Goal: Navigation & Orientation: Find specific page/section

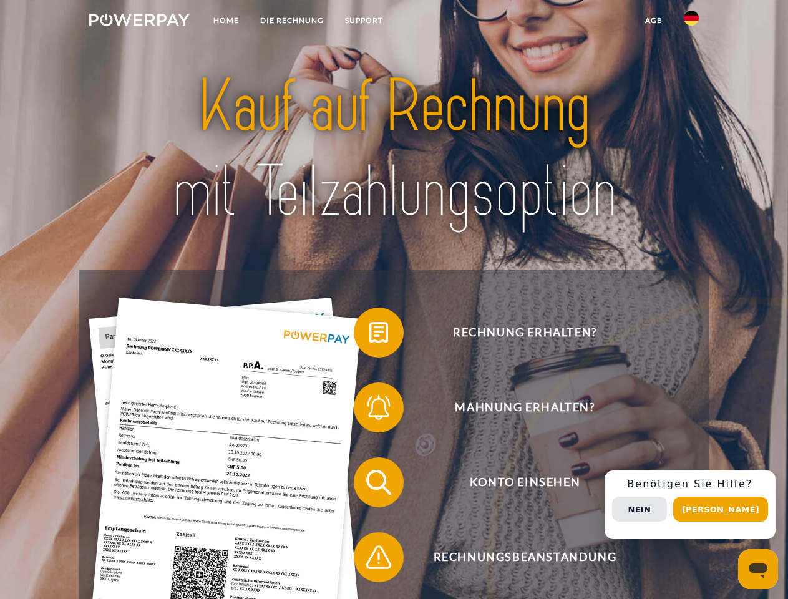
click at [139, 22] on img at bounding box center [139, 20] width 100 height 12
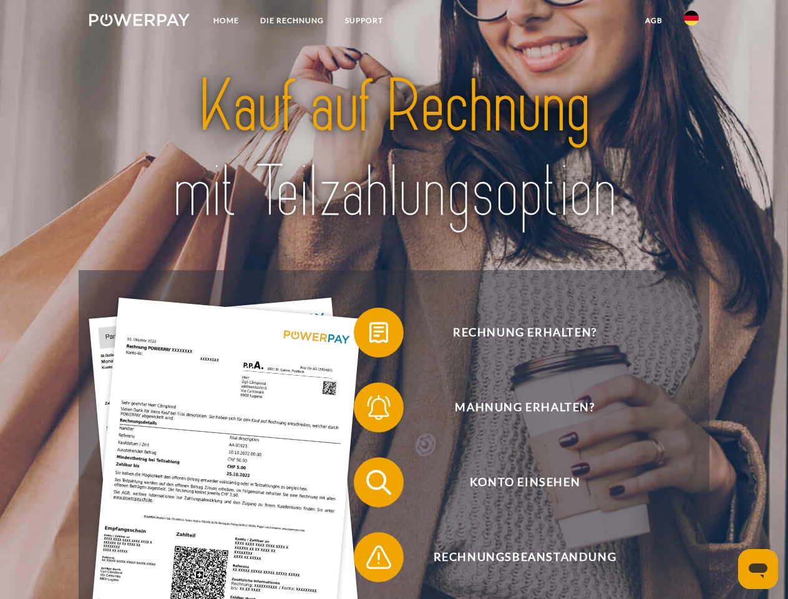
click at [691, 22] on img at bounding box center [691, 18] width 15 height 15
click at [653, 21] on link "agb" at bounding box center [653, 20] width 39 height 22
click at [369, 335] on span at bounding box center [360, 332] width 62 height 62
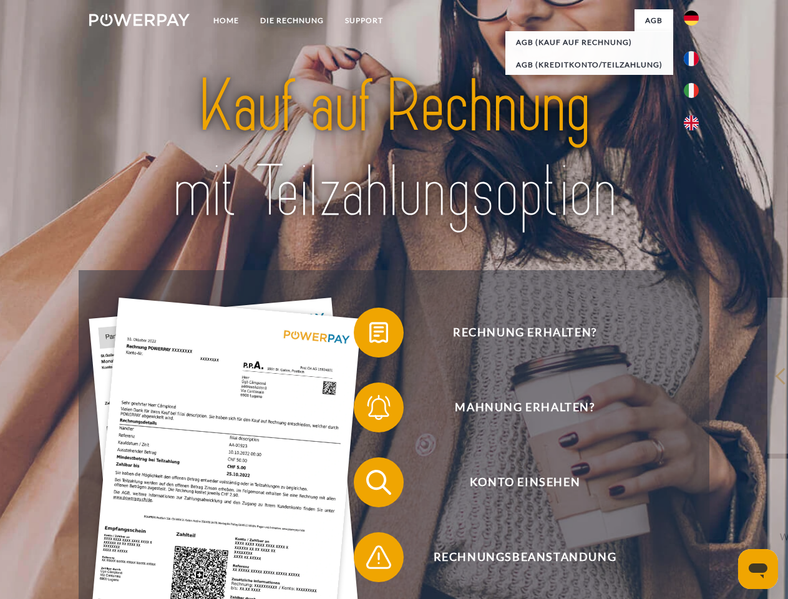
click at [369, 410] on span at bounding box center [360, 407] width 62 height 62
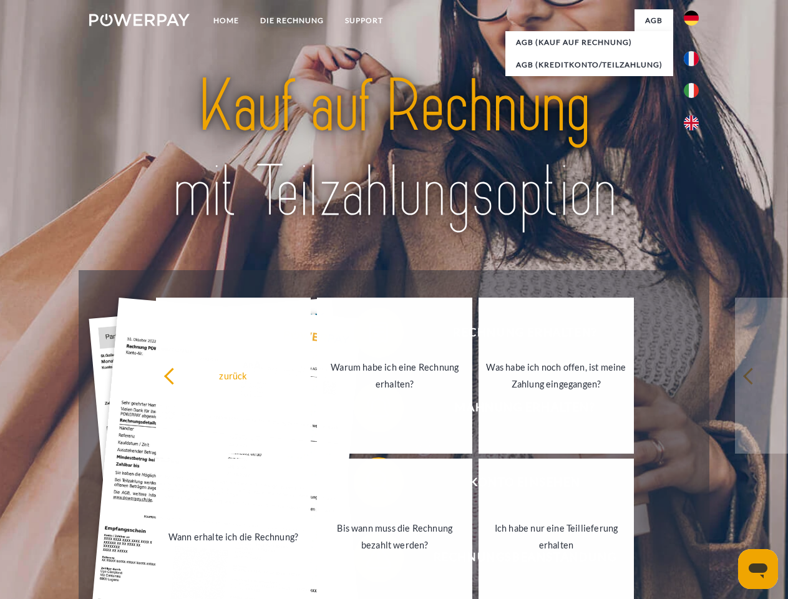
click at [369, 485] on link "Bis wann muss die Rechnung bezahlt werden?" at bounding box center [394, 536] width 155 height 156
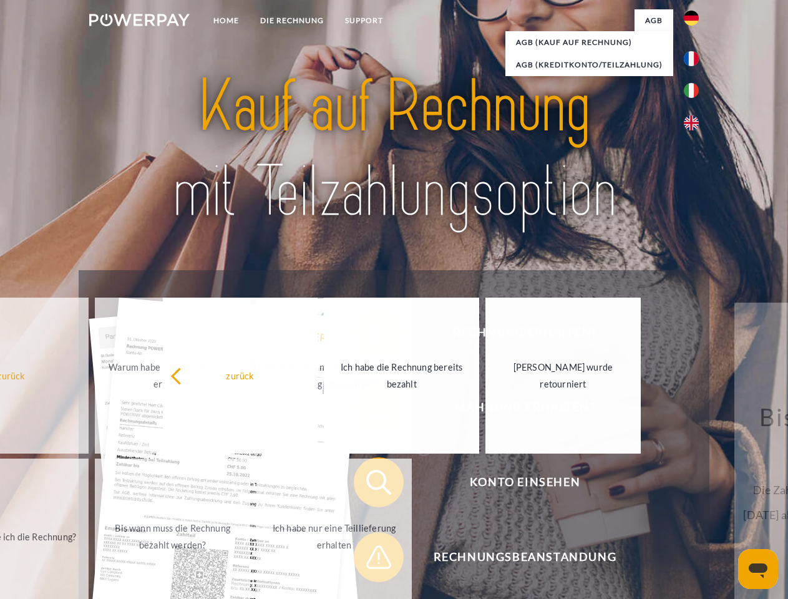
click at [369, 559] on span at bounding box center [360, 557] width 62 height 62
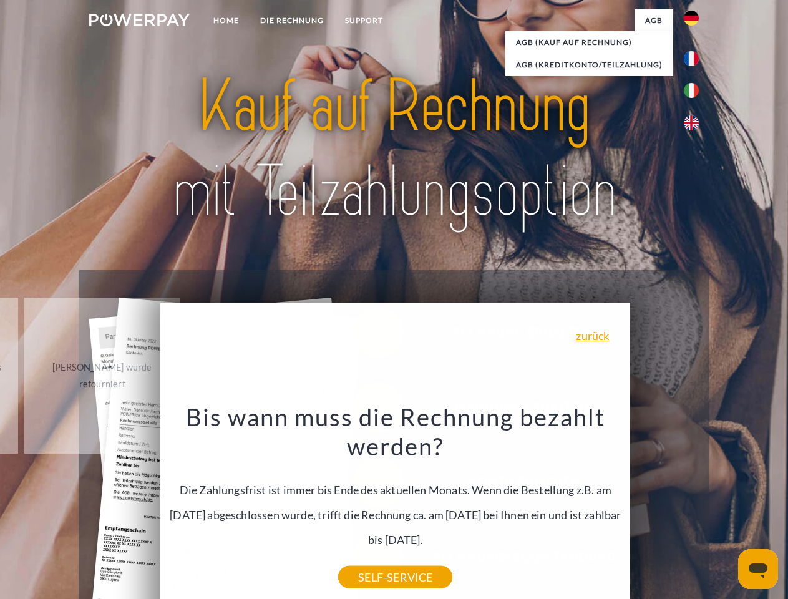
click at [694, 505] on div "Rechnung erhalten? Mahnung erhalten? Konto einsehen" at bounding box center [394, 519] width 630 height 499
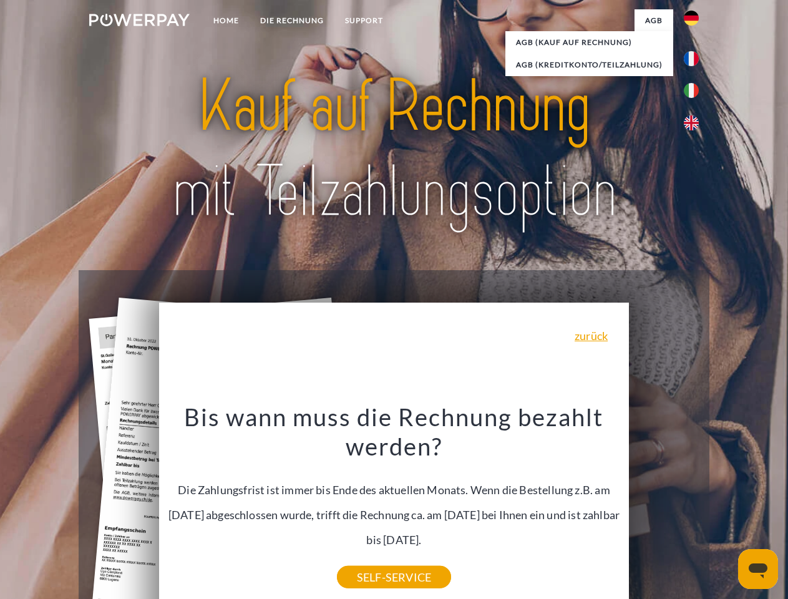
click at [664, 507] on span "Konto einsehen" at bounding box center [525, 482] width 306 height 50
click at [725, 509] on header "Home DIE RECHNUNG SUPPORT" at bounding box center [394, 430] width 788 height 861
